Goal: Transaction & Acquisition: Register for event/course

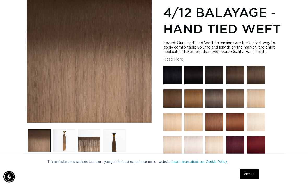
scroll to position [82, 0]
click at [87, 135] on button "Load image 3 in gallery view" at bounding box center [89, 140] width 22 height 22
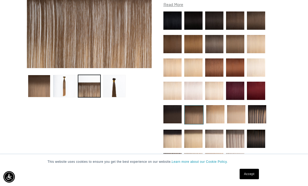
scroll to position [137, 0]
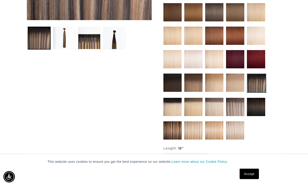
scroll to position [185, 0]
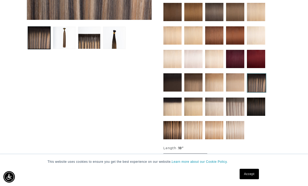
click at [239, 99] on img at bounding box center [235, 107] width 18 height 18
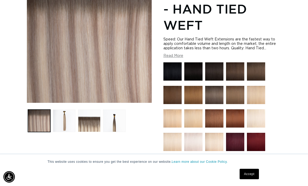
scroll to position [0, 271]
click at [116, 110] on button "Load image 4 in gallery view" at bounding box center [114, 121] width 22 height 22
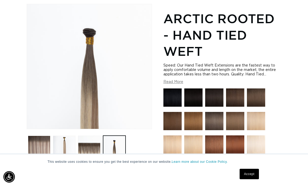
scroll to position [71, 0]
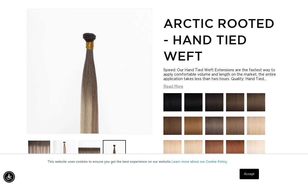
click at [85, 143] on button "Load image 3 in gallery view" at bounding box center [89, 151] width 22 height 22
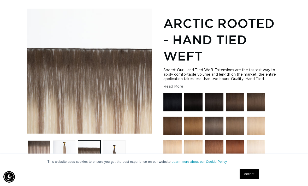
click at [60, 146] on button "Load image 2 in gallery view" at bounding box center [64, 151] width 22 height 22
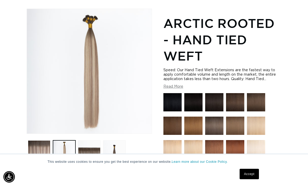
scroll to position [0, 0]
click at [37, 143] on button "Load image 1 in gallery view" at bounding box center [39, 151] width 22 height 22
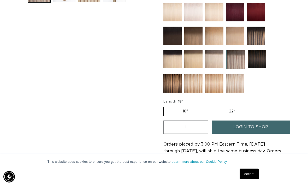
scroll to position [232, 0]
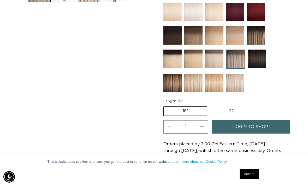
click at [274, 120] on link "login to shop" at bounding box center [251, 126] width 78 height 13
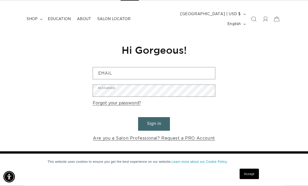
scroll to position [27, 0]
click at [107, 135] on link "Are you a Salon Professional? Request a PRO Account" at bounding box center [154, 139] width 122 height 8
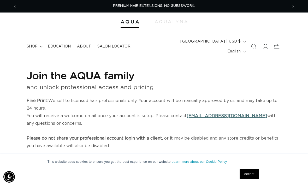
select select "US"
select select "[GEOGRAPHIC_DATA]"
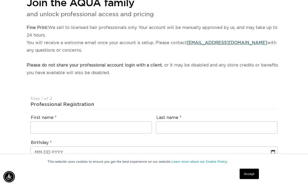
scroll to position [78, 0]
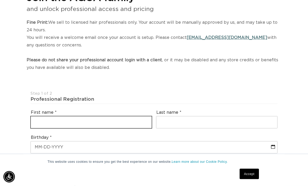
click at [138, 117] on input "text" at bounding box center [91, 123] width 121 height 12
click at [98, 117] on input "Coryin" at bounding box center [91, 123] width 121 height 12
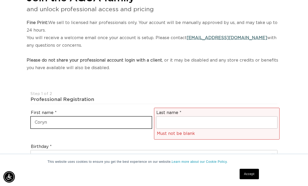
type input "Coryn"
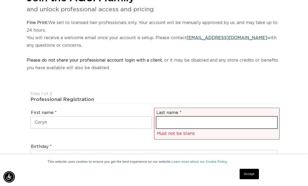
scroll to position [0, 0]
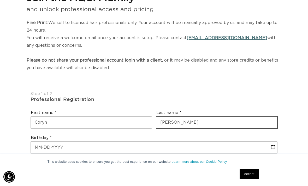
type input "Pierotti"
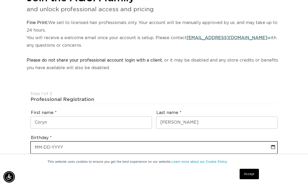
select select "8"
select select "2025"
type input "0"
select select "8"
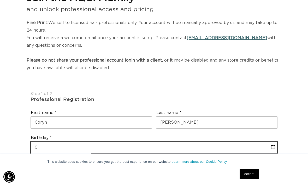
select select "2025"
type input "06"
select select "8"
select select "2025"
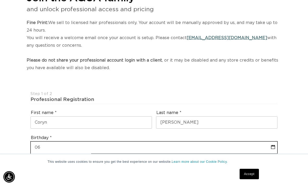
type input "06-"
select select "8"
select select "2025"
type input "06-13"
select select "8"
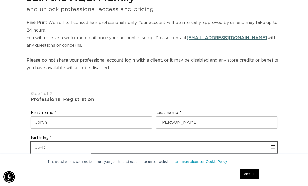
select select "2025"
type input "06-13-"
select select "8"
select select "2025"
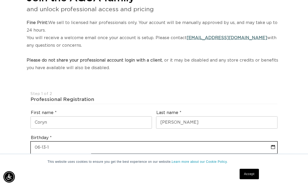
type input "06-13-19"
select select "8"
select select "2025"
type input "06-13-198"
select select "8"
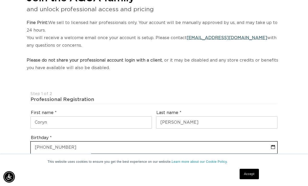
select select "2025"
type input "06-13-1985"
select select "5"
select select "1985"
type input "06-13-1985"
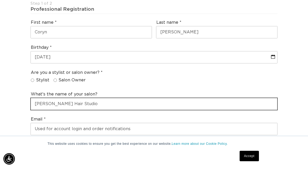
type input "Coryn Nicole Hair Studio"
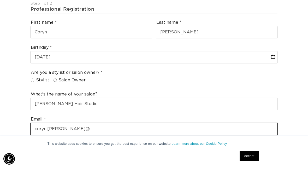
scroll to position [0, 541]
type input "[EMAIL_ADDRESS][PERSON_NAME][DOMAIN_NAME]"
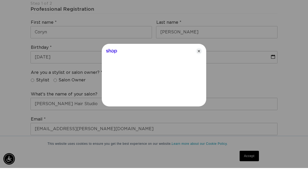
scroll to position [168, 0]
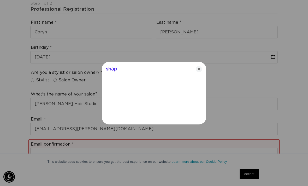
click at [196, 72] on icon "Close" at bounding box center [199, 69] width 6 height 6
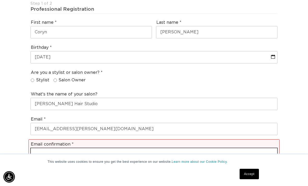
click at [170, 148] on input "email" at bounding box center [154, 154] width 246 height 12
type input "[EMAIL_ADDRESS][PERSON_NAME][DOMAIN_NAME]"
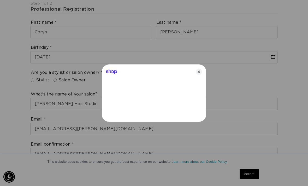
scroll to position [234, 0]
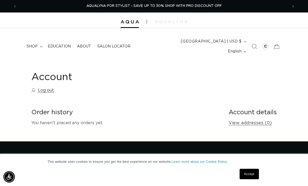
click at [36, 44] on span "shop" at bounding box center [32, 46] width 11 height 5
